Goal: Task Accomplishment & Management: Complete application form

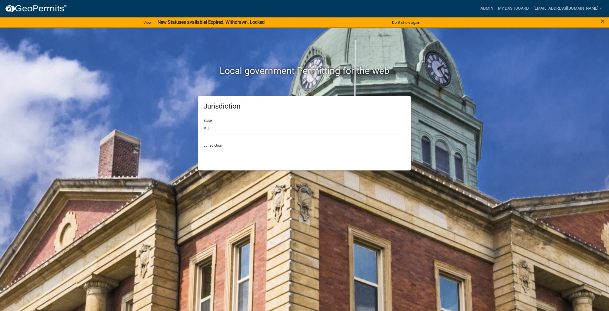
click at [215, 128] on select "All [US_STATE] [US_STATE] [US_STATE] [US_STATE] [US_STATE] [US_STATE] [US_STATE…" at bounding box center [305, 128] width 202 height 12
select select "[US_STATE]"
click at [204, 122] on select "All [US_STATE] [US_STATE] [US_STATE] [US_STATE] [US_STATE] [US_STATE] [US_STATE…" at bounding box center [305, 128] width 202 height 12
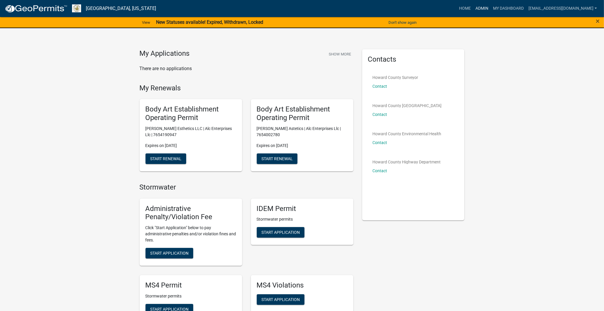
click at [474, 3] on link "Admin" at bounding box center [482, 8] width 18 height 11
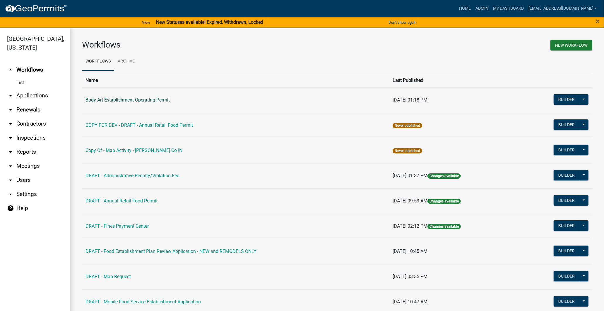
click at [135, 102] on link "Body Art Establishment Operating Permit" at bounding box center [128, 100] width 84 height 6
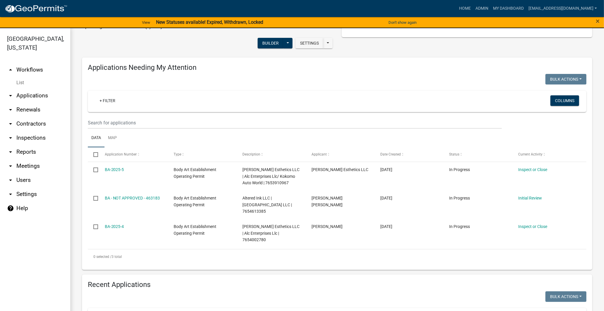
scroll to position [36, 0]
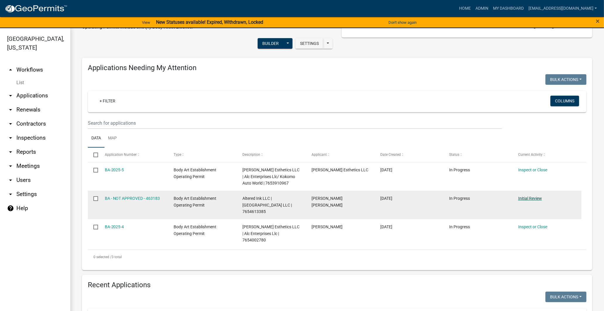
click at [537, 200] on link "Initial Review" at bounding box center [531, 198] width 24 height 5
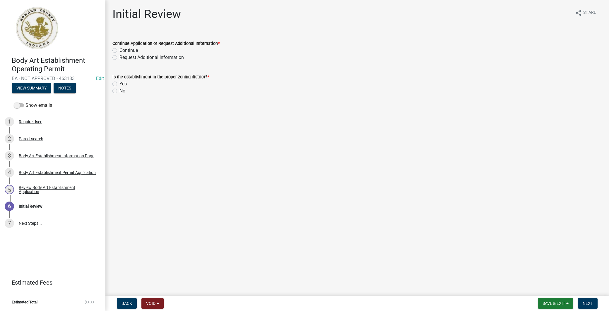
click at [120, 83] on label "Yes" at bounding box center [123, 83] width 7 height 7
click at [120, 83] on input "Yes" at bounding box center [122, 82] width 4 height 4
radio input "true"
click at [120, 51] on label "Continue" at bounding box center [129, 50] width 18 height 7
click at [120, 51] on input "Continue" at bounding box center [122, 49] width 4 height 4
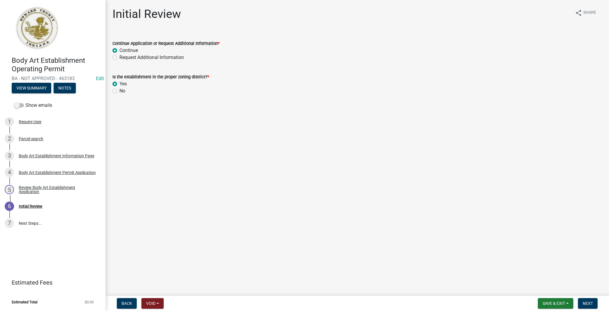
radio input "true"
click at [67, 141] on div "2 Parcel search" at bounding box center [50, 138] width 91 height 9
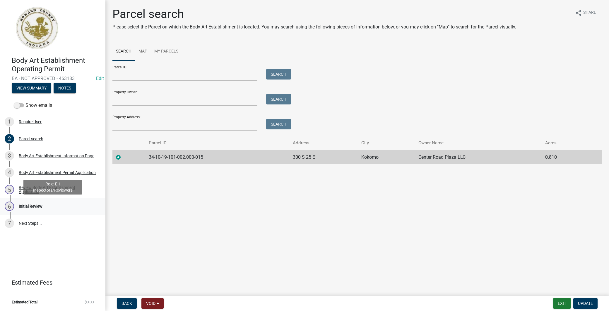
click at [54, 208] on div "6 Initial Review" at bounding box center [50, 205] width 91 height 9
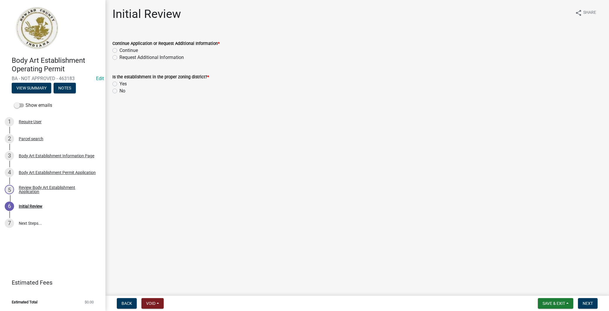
click at [120, 82] on label "Yes" at bounding box center [123, 83] width 7 height 7
click at [120, 82] on input "Yes" at bounding box center [122, 82] width 4 height 4
radio input "true"
click at [120, 49] on label "Continue" at bounding box center [129, 50] width 18 height 7
click at [120, 49] on input "Continue" at bounding box center [122, 49] width 4 height 4
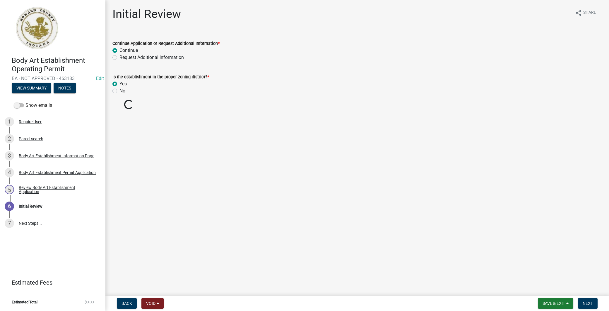
radio input "true"
click at [593, 302] on span "Next" at bounding box center [588, 303] width 10 height 5
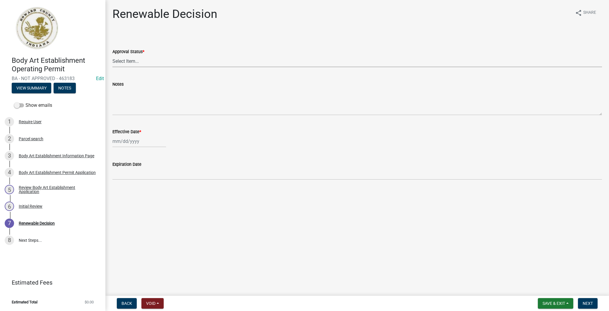
click at [161, 63] on select "Select Item... Approved Denied" at bounding box center [358, 61] width 490 height 12
click at [113, 55] on select "Select Item... Approved Denied" at bounding box center [358, 61] width 490 height 12
select select "6cfd4193-1f57-4c7e-a5e5-f68c9e85a162"
click at [136, 138] on div at bounding box center [140, 141] width 54 height 12
select select "8"
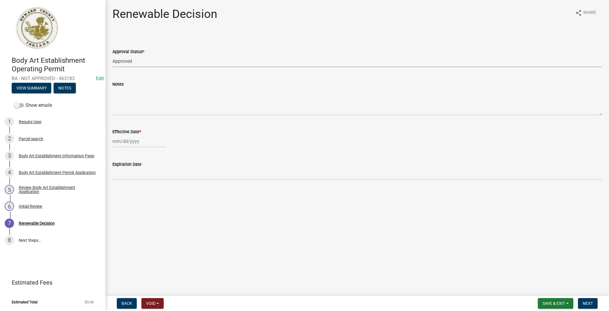
select select "2025"
click at [149, 197] on div "21" at bounding box center [146, 199] width 9 height 9
type input "[DATE]"
click at [596, 301] on button "Next" at bounding box center [588, 303] width 20 height 11
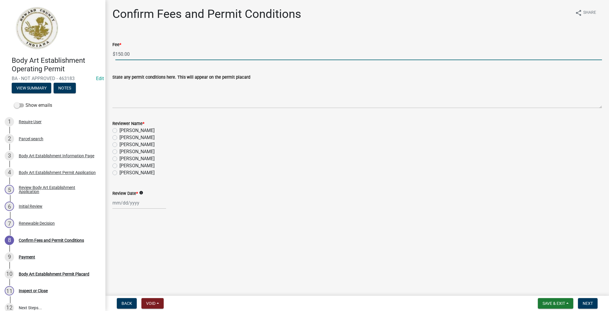
drag, startPoint x: 117, startPoint y: 54, endPoint x: 61, endPoint y: 54, distance: 56.5
click at [61, 54] on div "Body Art Establishment Operating Permit BA - NOT APPROVED - 463183 Edit View Su…" at bounding box center [304, 155] width 609 height 311
type input "0"
click at [120, 131] on label "[PERSON_NAME]" at bounding box center [137, 130] width 35 height 7
click at [120, 131] on input "[PERSON_NAME]" at bounding box center [122, 129] width 4 height 4
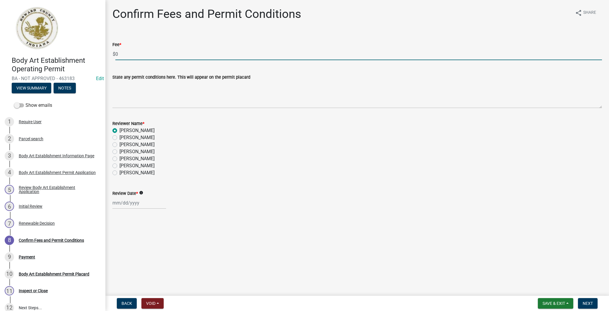
radio input "true"
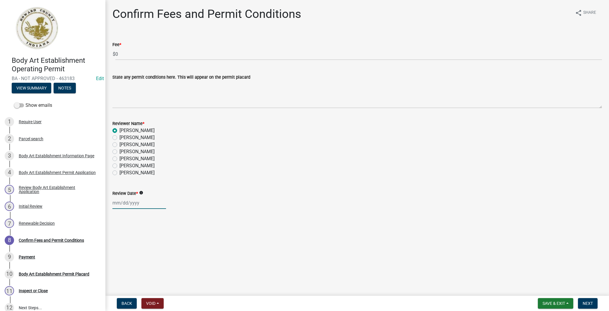
click at [132, 203] on div at bounding box center [140, 203] width 54 height 12
select select "8"
select select "2025"
click at [147, 260] on div "21" at bounding box center [146, 261] width 9 height 9
type input "[DATE]"
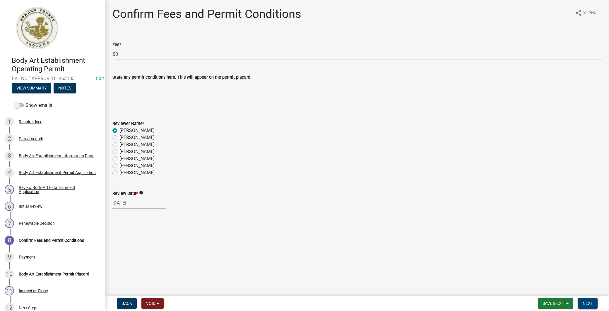
click at [589, 302] on span "Next" at bounding box center [588, 303] width 10 height 5
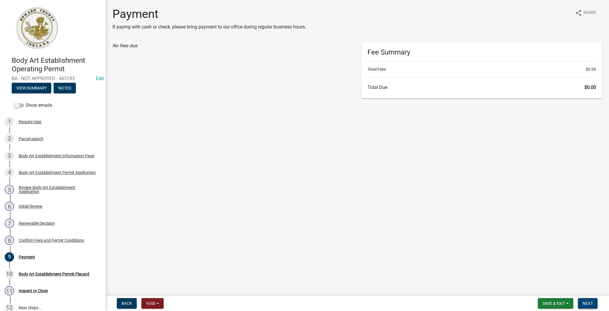
click at [593, 305] on button "Next" at bounding box center [588, 303] width 20 height 11
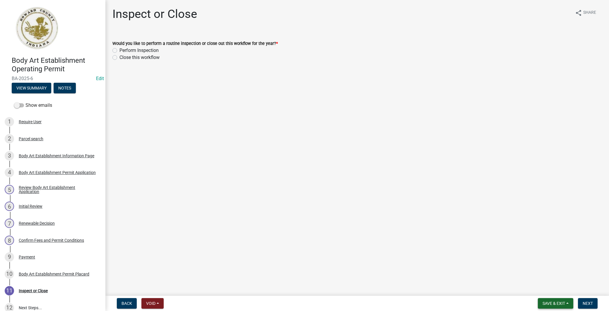
click at [547, 302] on span "Save & Exit" at bounding box center [554, 303] width 23 height 5
click at [549, 287] on button "Save & Exit" at bounding box center [550, 288] width 47 height 14
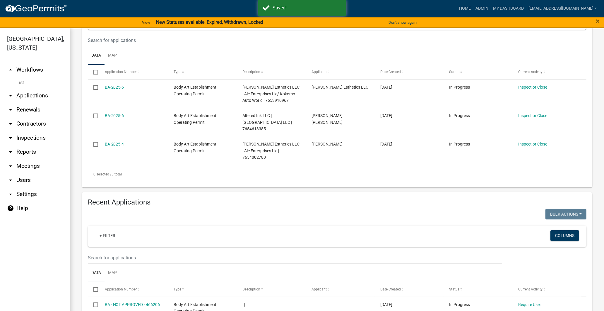
scroll to position [98, 0]
